Goal: Transaction & Acquisition: Purchase product/service

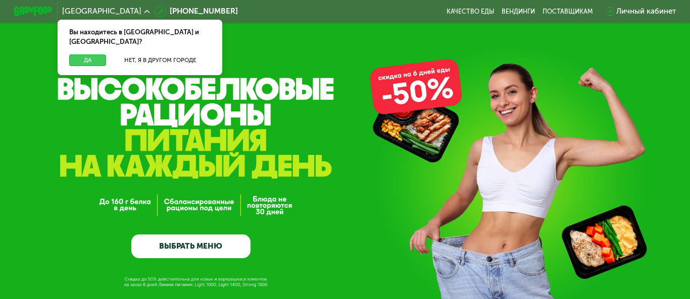
click at [96, 55] on button "Да" at bounding box center [87, 61] width 37 height 12
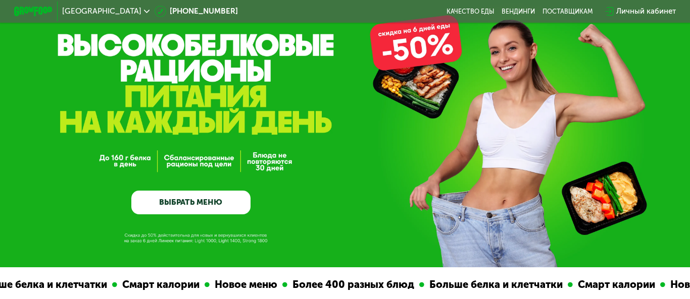
scroll to position [45, 0]
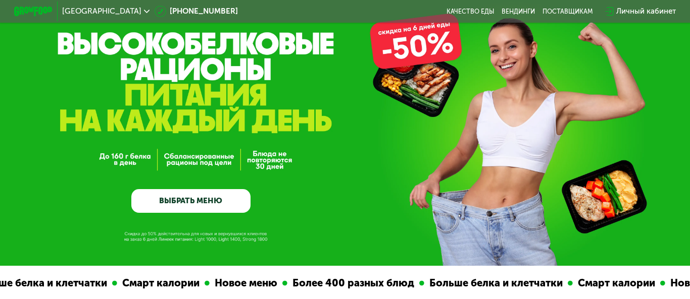
click at [188, 195] on link "ВЫБРАТЬ МЕНЮ" at bounding box center [190, 201] width 119 height 24
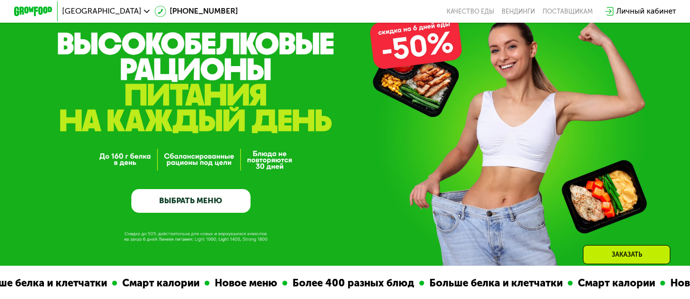
scroll to position [609, 0]
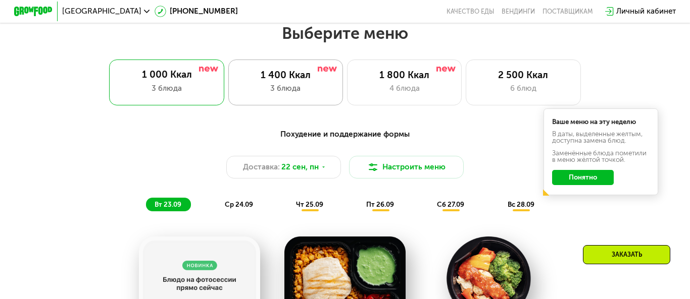
click at [318, 82] on div "1 400 Ккал 3 блюда" at bounding box center [285, 83] width 115 height 46
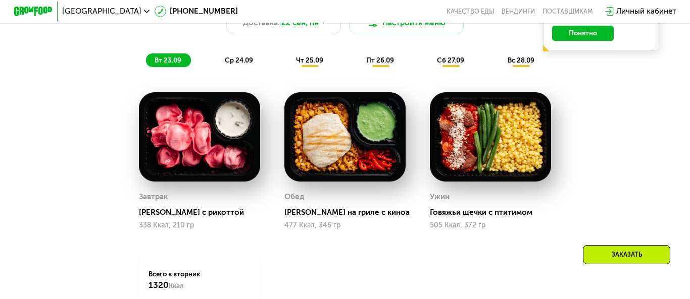
scroll to position [737, 0]
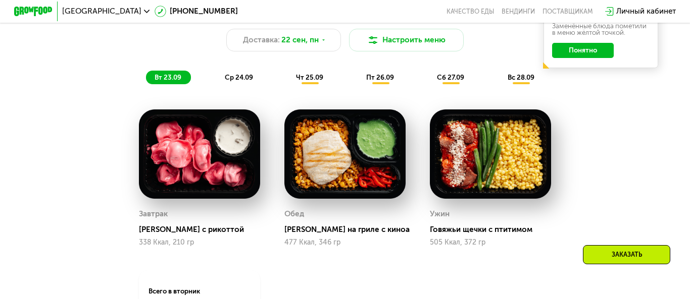
click at [234, 74] on span "ср 24.09" at bounding box center [239, 78] width 28 height 8
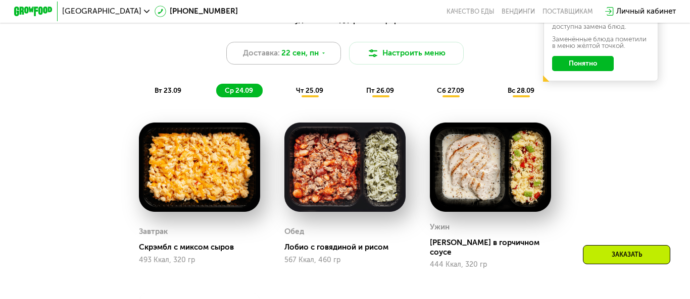
scroll to position [630, 0]
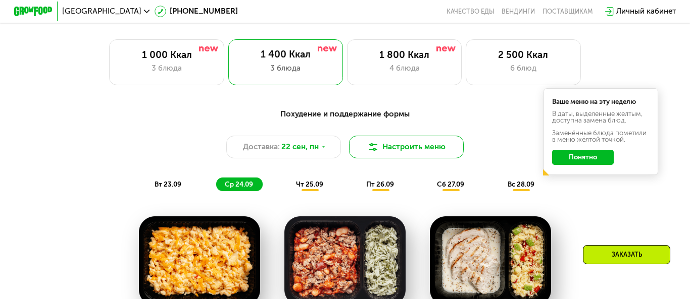
click at [409, 150] on button "Настроить меню" at bounding box center [406, 147] width 115 height 23
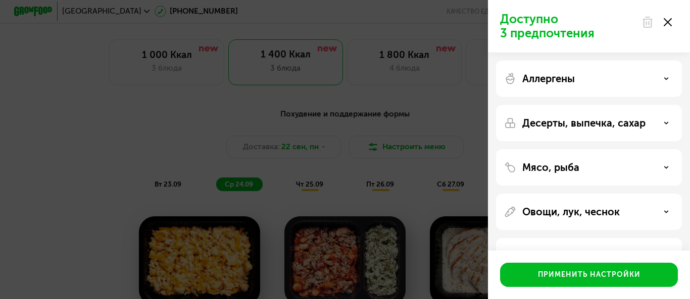
click at [594, 160] on div "Мясо, рыба" at bounding box center [589, 167] width 186 height 36
click at [625, 171] on div "Мясо, рыба" at bounding box center [589, 168] width 170 height 12
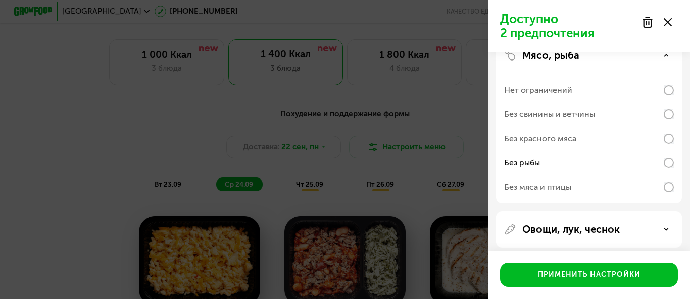
scroll to position [164, 0]
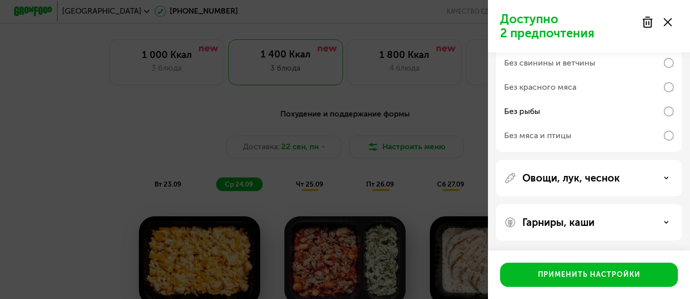
click at [636, 176] on div "Овощи, лук, чеснок" at bounding box center [589, 178] width 170 height 12
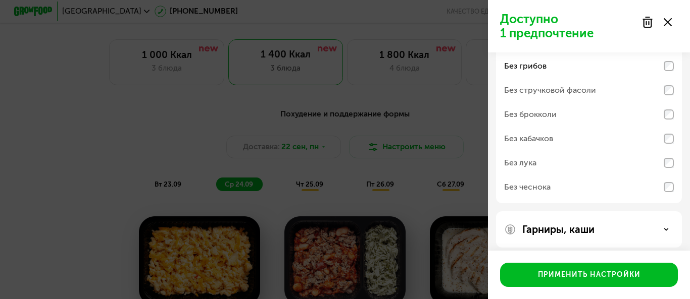
scroll to position [342, 0]
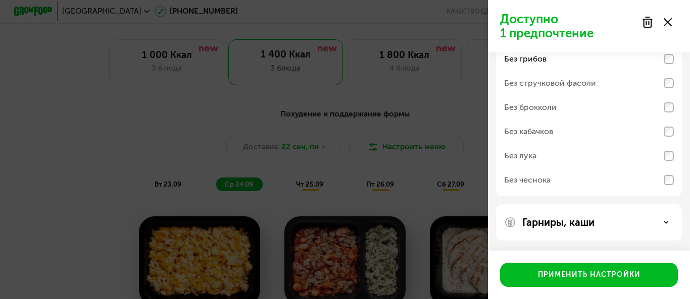
click at [612, 229] on div "Гарниры, каши" at bounding box center [589, 222] width 186 height 36
click at [619, 227] on div "Гарниры, каши" at bounding box center [589, 223] width 170 height 12
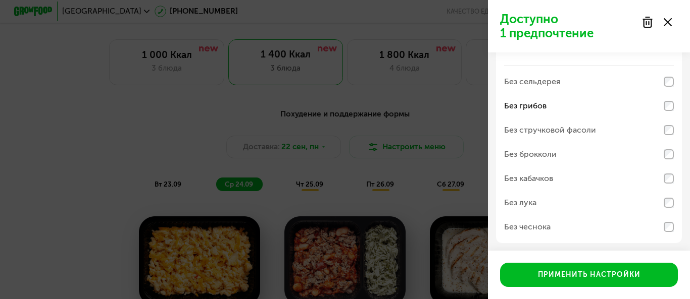
scroll to position [0, 0]
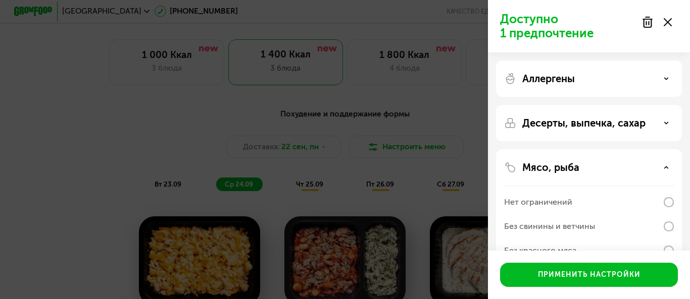
click at [624, 115] on div "Десерты, выпечка, сахар" at bounding box center [589, 123] width 186 height 36
click at [623, 123] on p "Десерты, выпечка, сахар" at bounding box center [583, 123] width 123 height 12
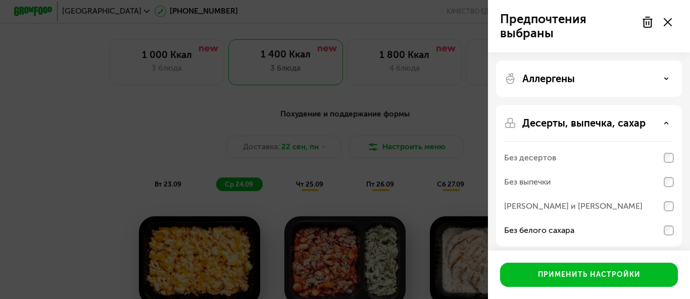
click at [593, 78] on div "Аллергены" at bounding box center [589, 79] width 170 height 12
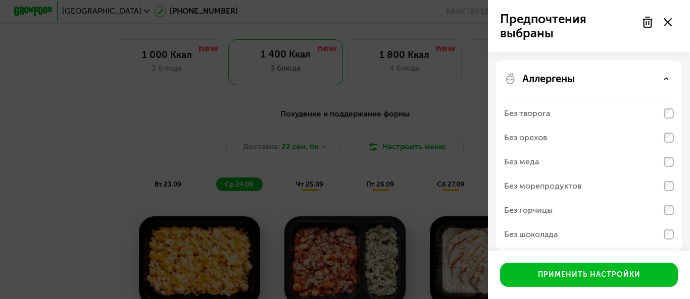
scroll to position [1, 0]
click at [565, 188] on div "Без морепродуктов" at bounding box center [542, 186] width 77 height 12
click at [610, 192] on div "Без морепродуктов" at bounding box center [589, 186] width 170 height 24
click at [680, 181] on div "Аллергены Без творога Без орехов Без меда Без морепродуктов Без горчицы Без шок…" at bounding box center [589, 155] width 186 height 190
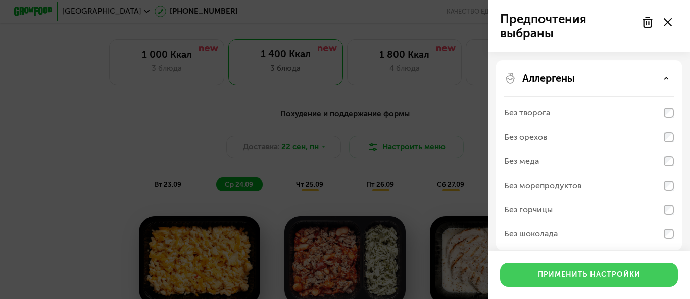
click at [588, 284] on button "Применить настройки" at bounding box center [589, 275] width 178 height 24
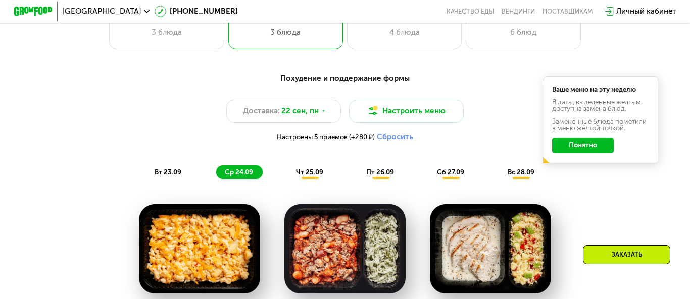
scroll to position [663, 0]
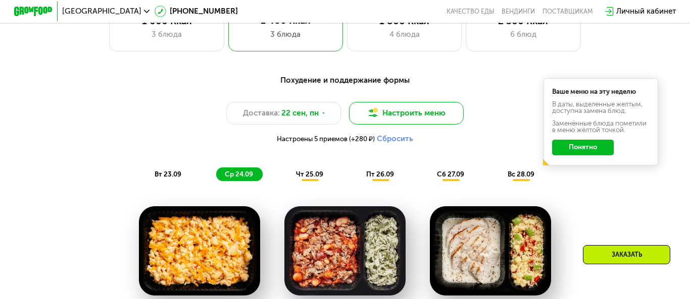
click at [404, 121] on button "Настроить меню" at bounding box center [406, 113] width 115 height 23
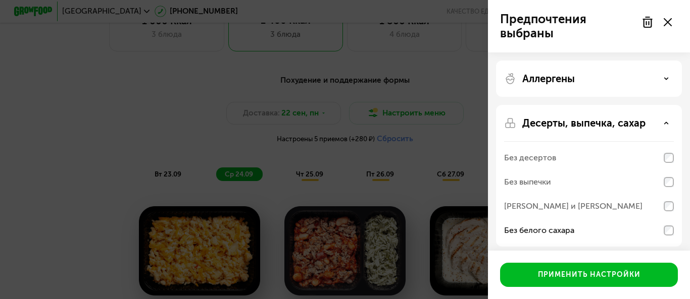
click at [590, 77] on div "Аллергены" at bounding box center [589, 79] width 170 height 12
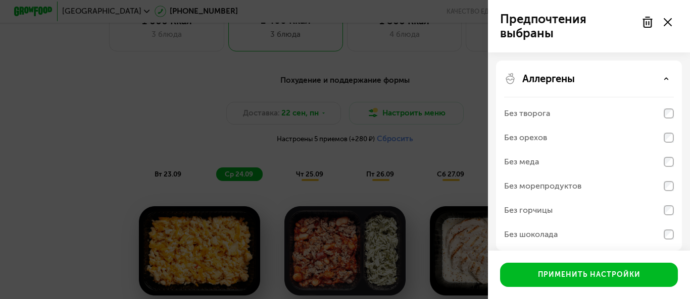
click at [640, 186] on div "Без морепродуктов" at bounding box center [589, 186] width 170 height 24
click at [668, 25] on icon at bounding box center [667, 22] width 8 height 8
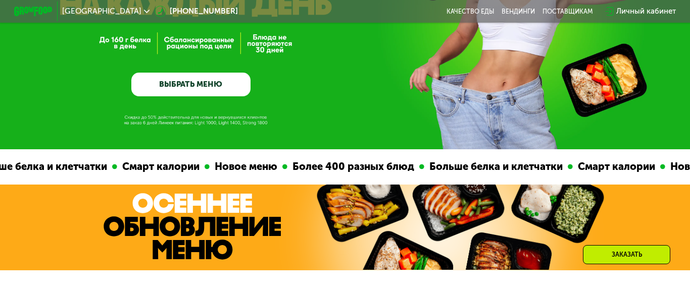
scroll to position [0, 0]
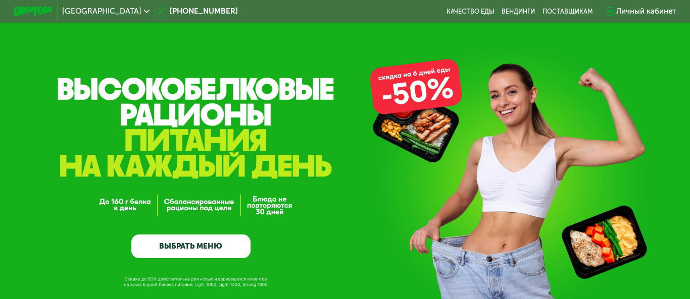
click at [214, 253] on link "ВЫБРАТЬ МЕНЮ" at bounding box center [190, 247] width 119 height 24
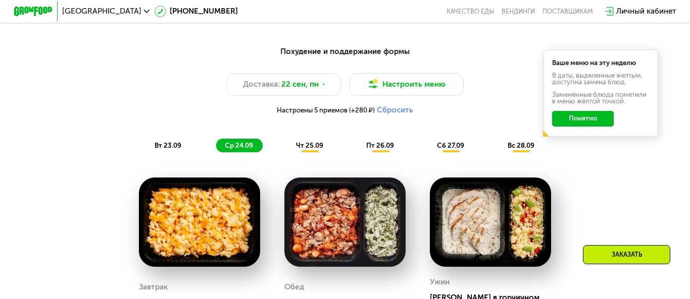
scroll to position [693, 0]
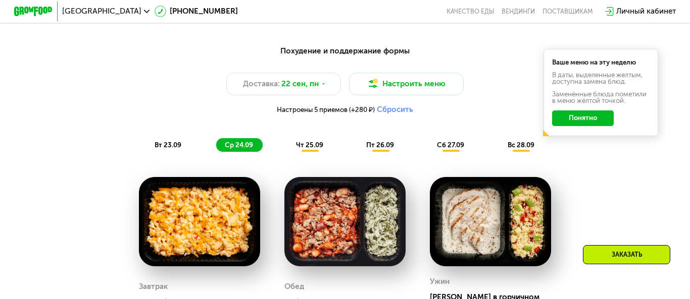
click at [576, 119] on button "Понятно" at bounding box center [583, 118] width 62 height 15
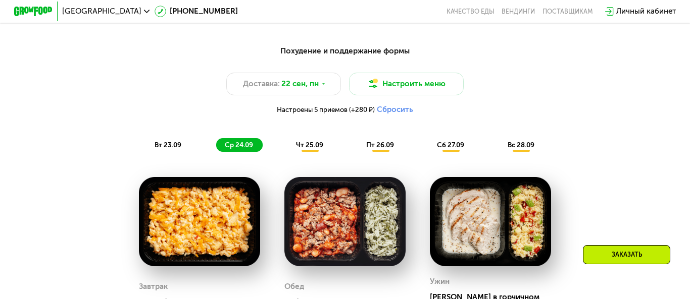
click at [523, 145] on span "вс 28.09" at bounding box center [520, 145] width 27 height 8
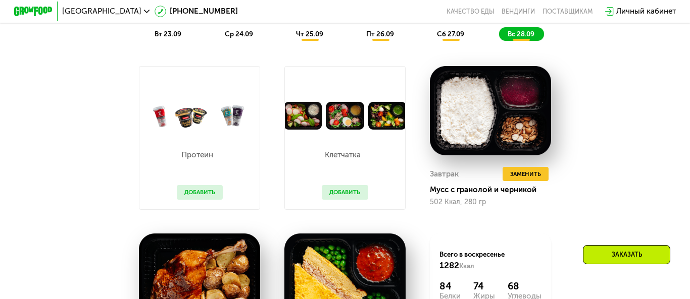
scroll to position [792, 0]
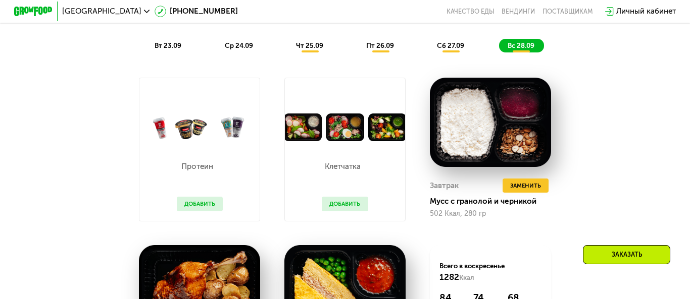
click at [308, 47] on span "чт 25.09" at bounding box center [309, 46] width 27 height 8
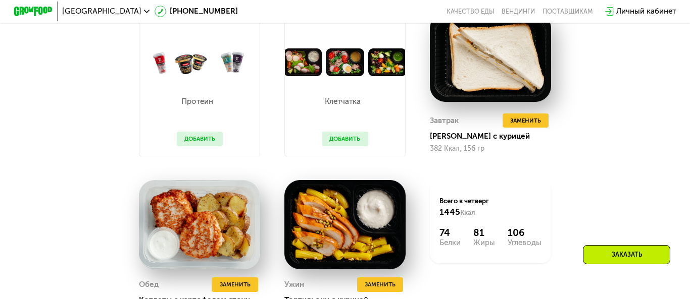
scroll to position [858, 0]
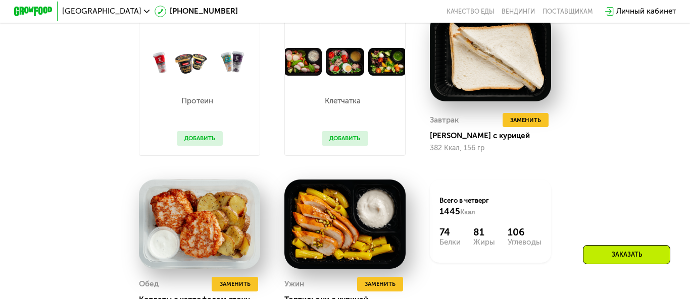
click at [356, 135] on button "Добавить" at bounding box center [345, 138] width 46 height 14
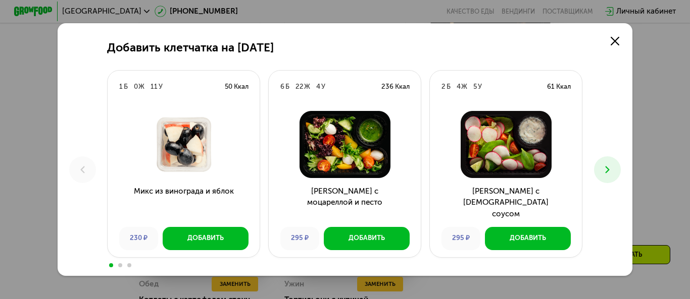
click at [346, 140] on img at bounding box center [345, 144] width 137 height 67
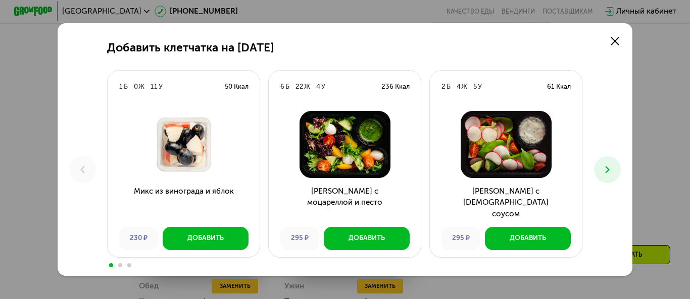
scroll to position [854, 0]
click at [665, 96] on div "Добавить клетчатка на [DATE] 1 Б 0 Ж 11 У 50 Ккал Микс из винограда и яблок 230…" at bounding box center [345, 149] width 690 height 299
click at [617, 40] on icon at bounding box center [614, 41] width 9 height 9
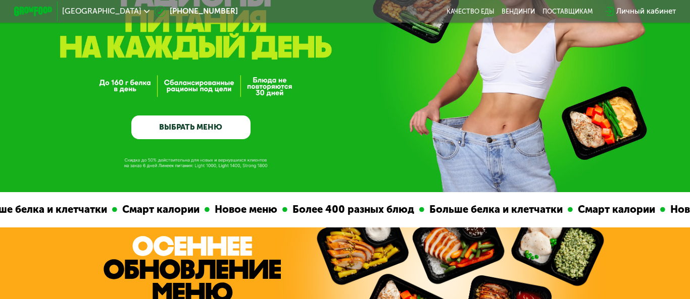
scroll to position [0, 0]
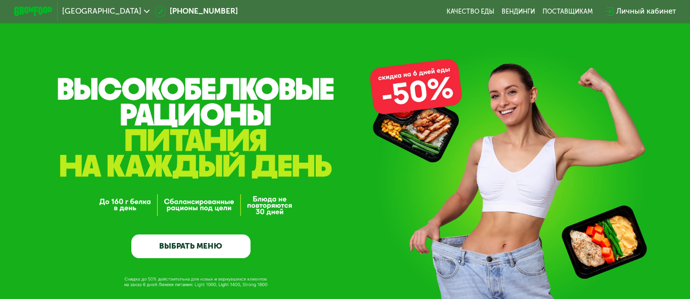
click at [32, 9] on img at bounding box center [33, 12] width 38 height 10
click at [217, 247] on link "ВЫБРАТЬ МЕНЮ" at bounding box center [190, 247] width 119 height 24
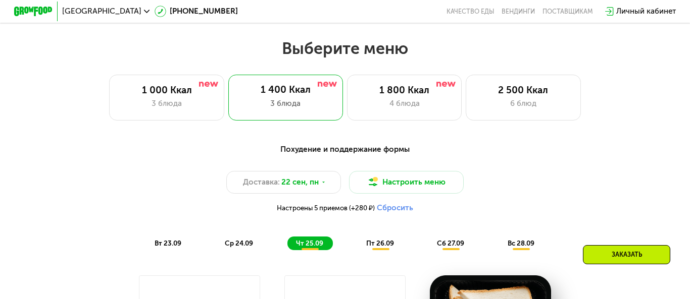
scroll to position [609, 0]
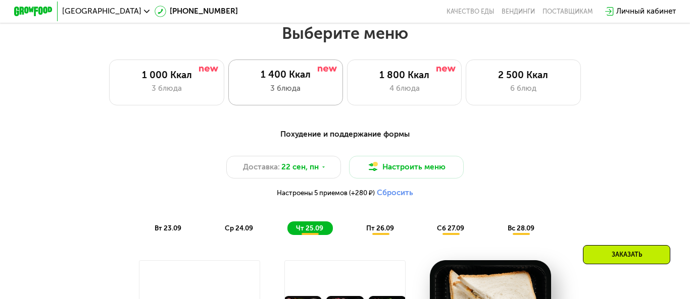
click at [298, 93] on div "3 блюда" at bounding box center [286, 89] width 96 height 12
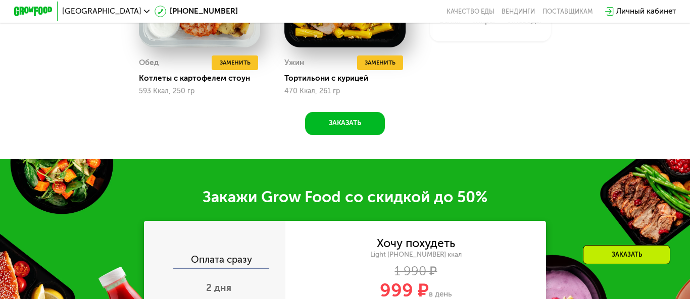
scroll to position [1135, 0]
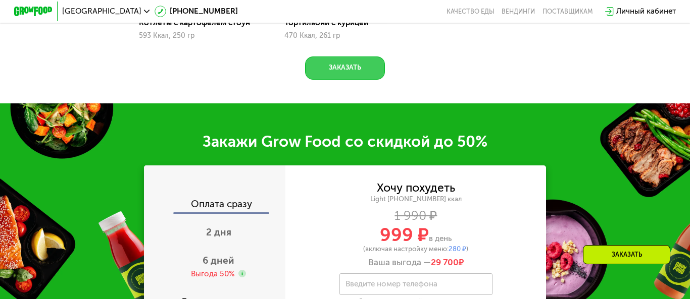
click at [352, 63] on button "Заказать" at bounding box center [344, 68] width 79 height 23
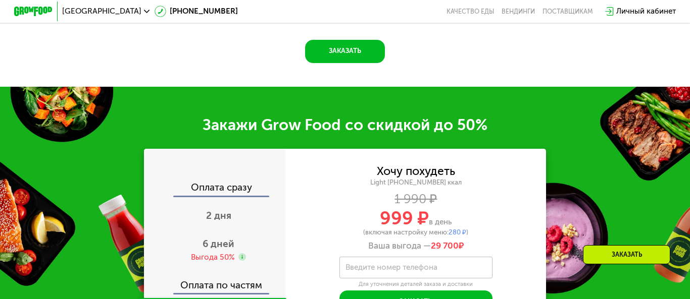
scroll to position [1239, 0]
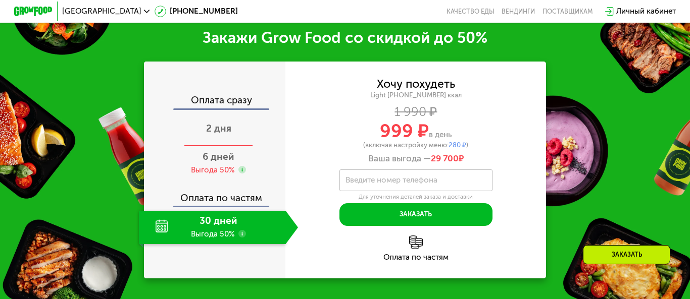
click at [226, 134] on span "2 дня" at bounding box center [218, 129] width 25 height 12
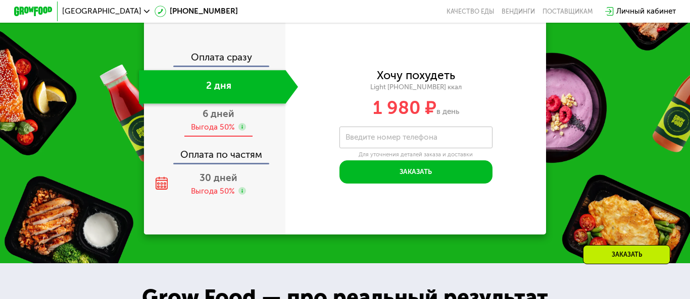
click at [222, 130] on div "Выгода 50%" at bounding box center [213, 127] width 44 height 11
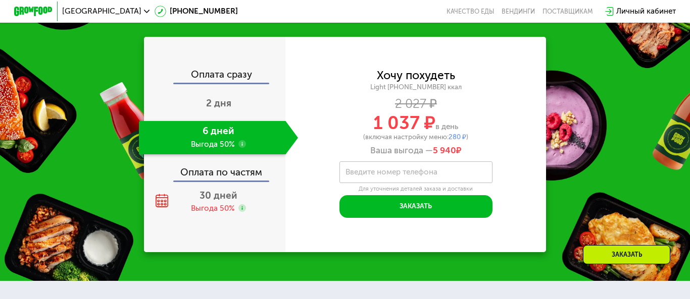
scroll to position [1202, 0]
